Goal: Navigation & Orientation: Find specific page/section

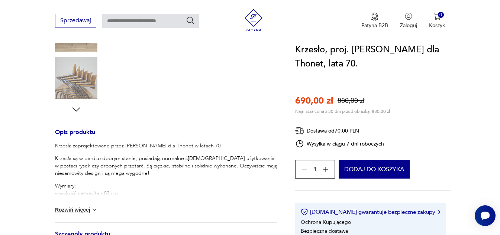
scroll to position [238, 0]
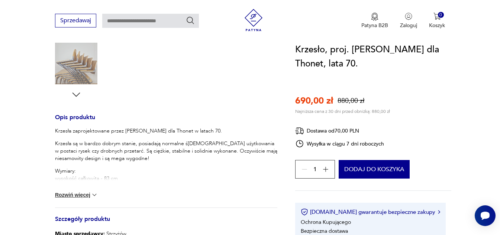
click at [88, 196] on button "Rozwiń więcej" at bounding box center [76, 194] width 43 height 7
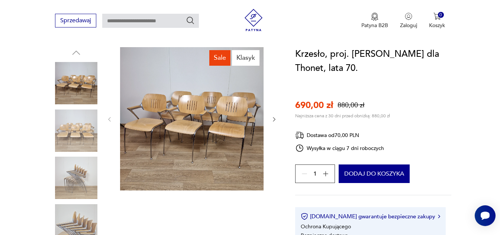
scroll to position [74, 0]
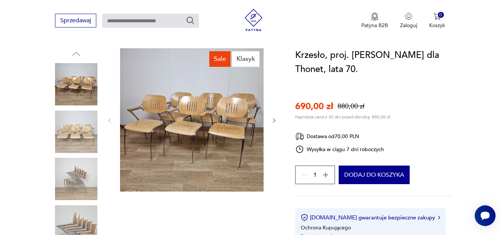
click at [80, 133] on img at bounding box center [76, 132] width 42 height 42
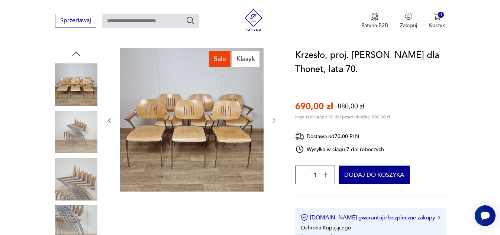
click at [74, 211] on img at bounding box center [76, 227] width 42 height 42
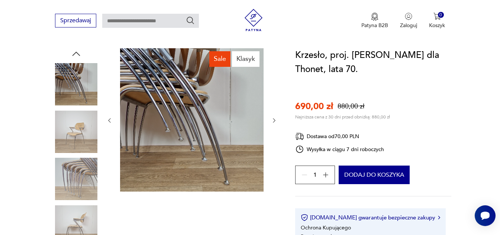
click at [74, 217] on img at bounding box center [76, 227] width 42 height 42
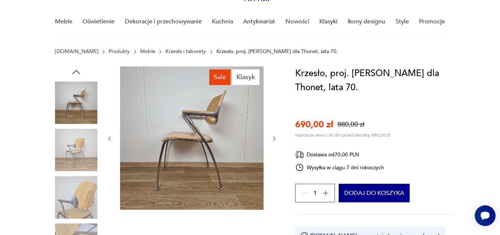
scroll to position [0, 0]
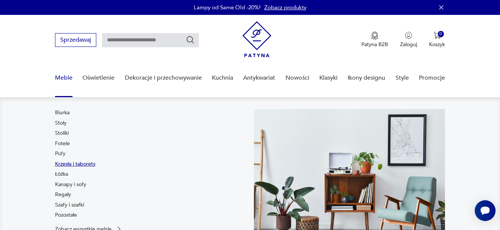
click at [67, 164] on link "Krzesła i taborety" at bounding box center [75, 163] width 41 height 7
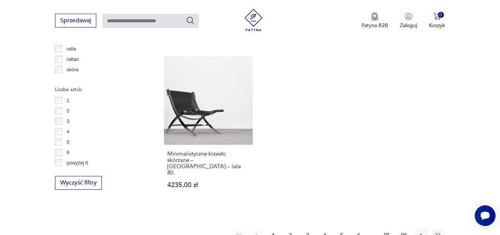
scroll to position [1082, 0]
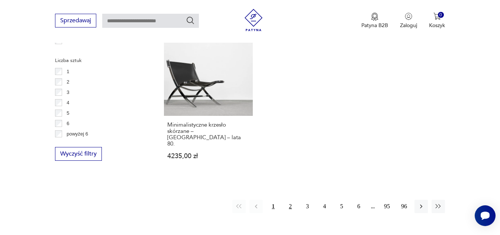
click at [290, 200] on button "2" at bounding box center [290, 206] width 13 height 13
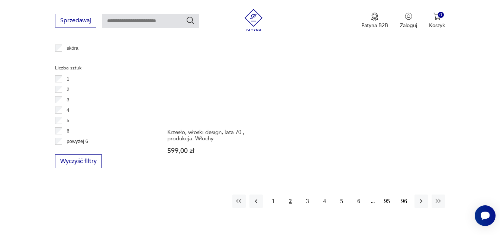
scroll to position [1075, 0]
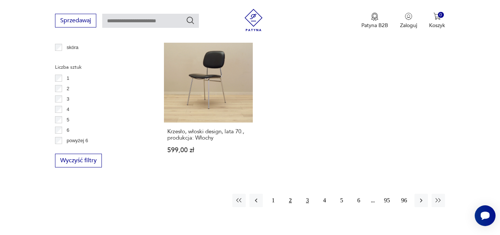
click at [309, 194] on button "3" at bounding box center [307, 200] width 13 height 13
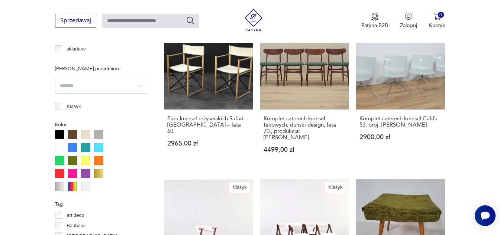
scroll to position [658, 0]
